Goal: Task Accomplishment & Management: Manage account settings

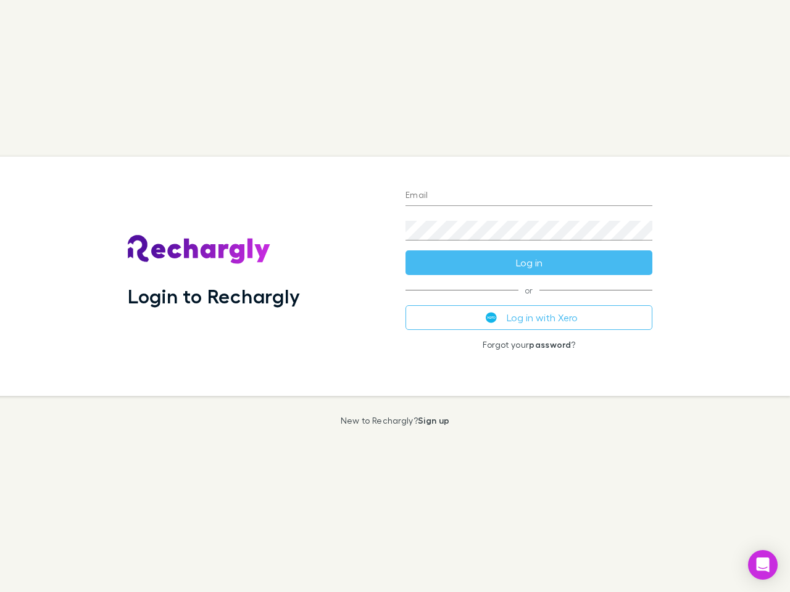
click at [395, 296] on div "Login to Rechargly" at bounding box center [257, 276] width 278 height 239
click at [529, 196] on input "Email" at bounding box center [528, 196] width 247 height 20
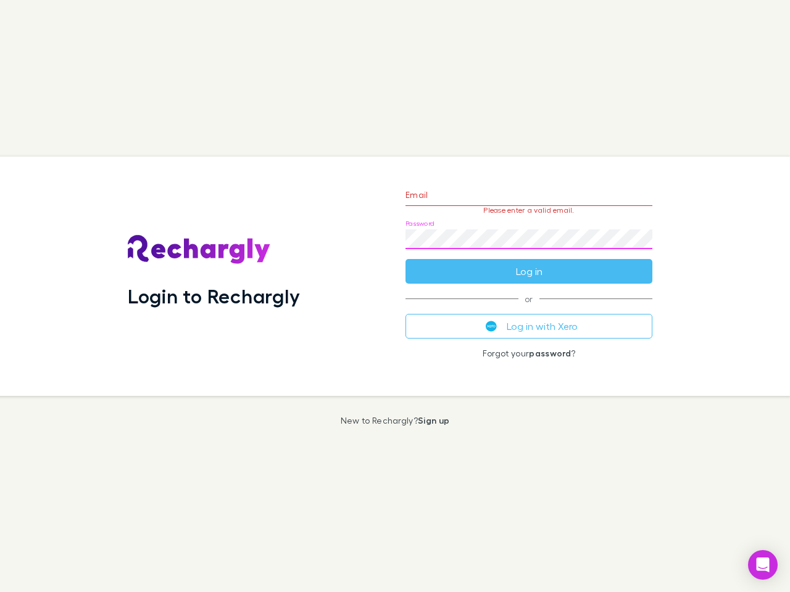
click at [529, 263] on form "Email Please enter a valid email. Password Log in" at bounding box center [528, 229] width 247 height 107
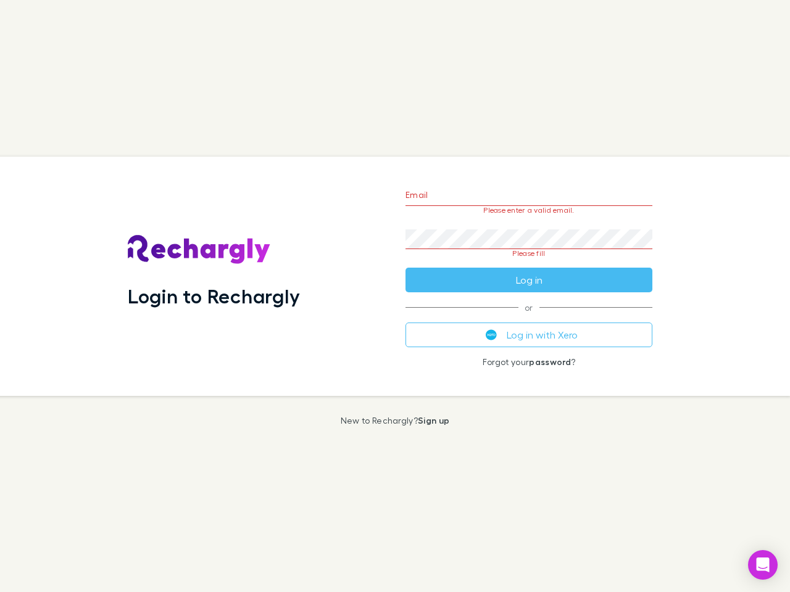
click at [529, 318] on div "Email Please enter a valid email. Password Please fill Log in or Log in with Xe…" at bounding box center [528, 276] width 267 height 239
click at [763, 565] on icon "Open Intercom Messenger" at bounding box center [762, 565] width 13 height 15
